Goal: Check status: Check status

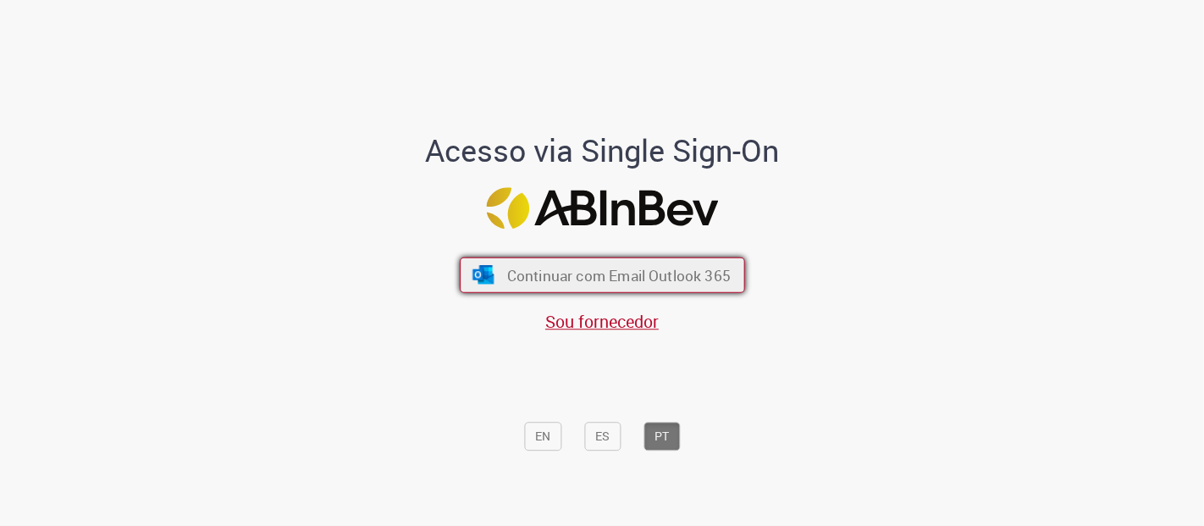
click at [620, 271] on span "Continuar com Email Outlook 365" at bounding box center [618, 274] width 224 height 19
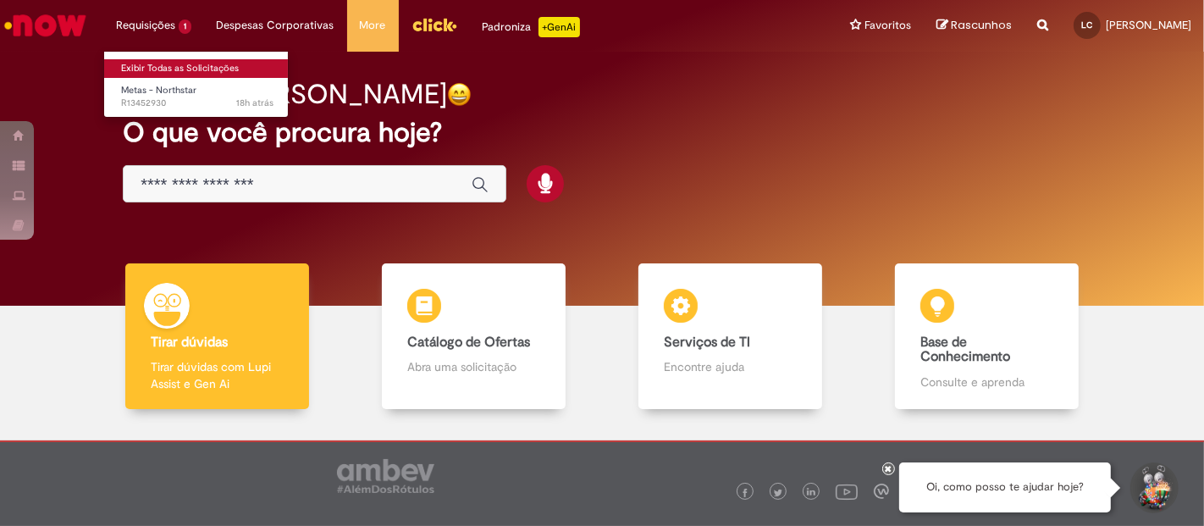
click at [161, 62] on link "Exibir Todas as Solicitações" at bounding box center [197, 68] width 186 height 19
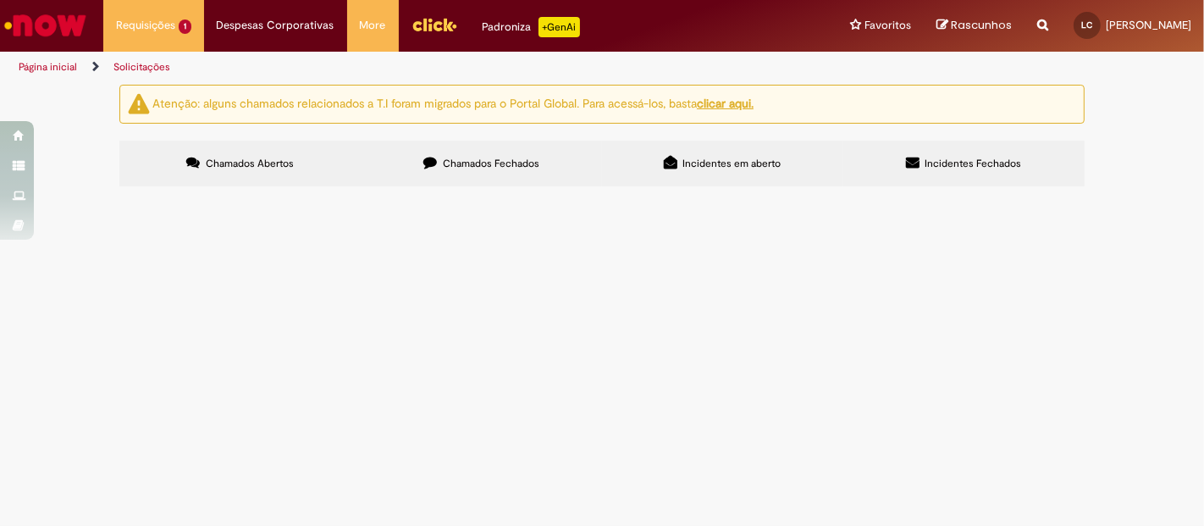
click at [0, 0] on span "Virei gerente de processo em Guarulhos em Julho porém minhas metas estão as mes…" at bounding box center [0, 0] width 0 height 0
